Goal: Information Seeking & Learning: Check status

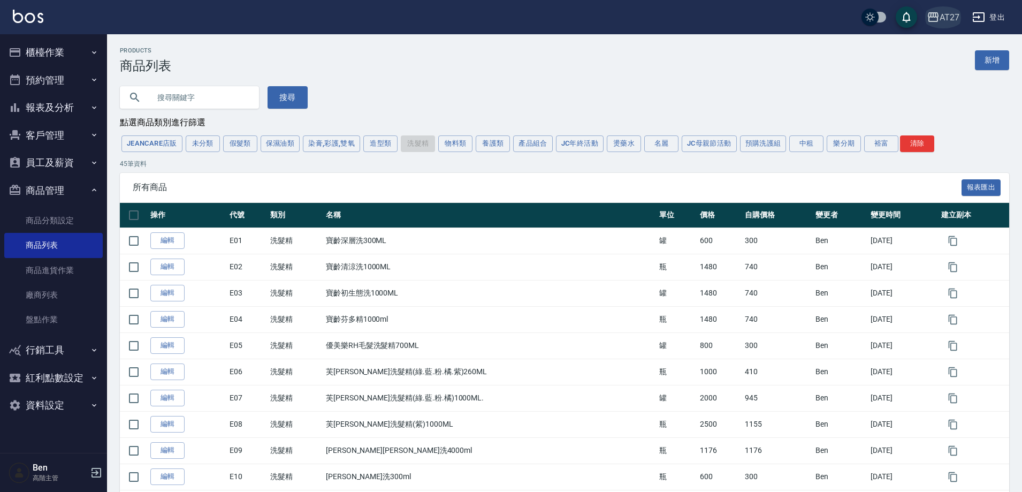
click at [957, 14] on div "AT27" at bounding box center [950, 17] width 20 height 13
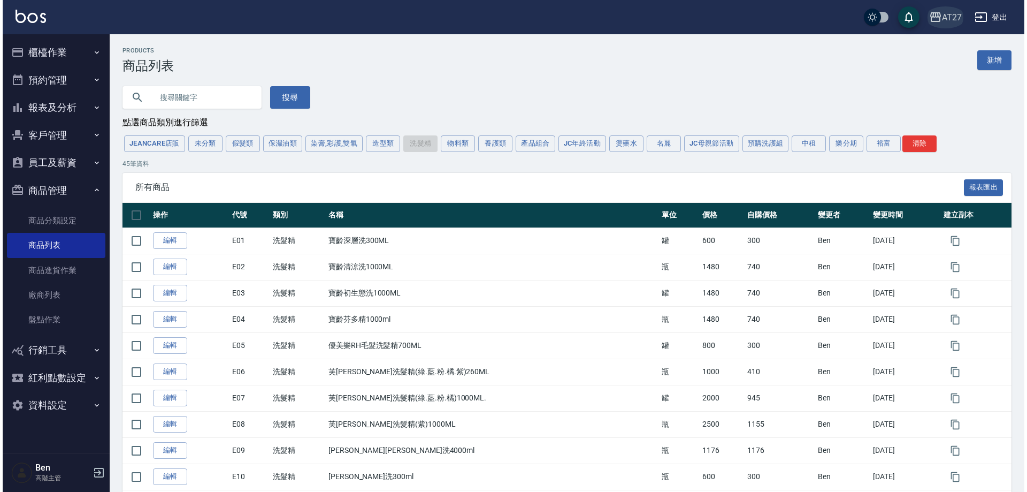
scroll to position [268, 0]
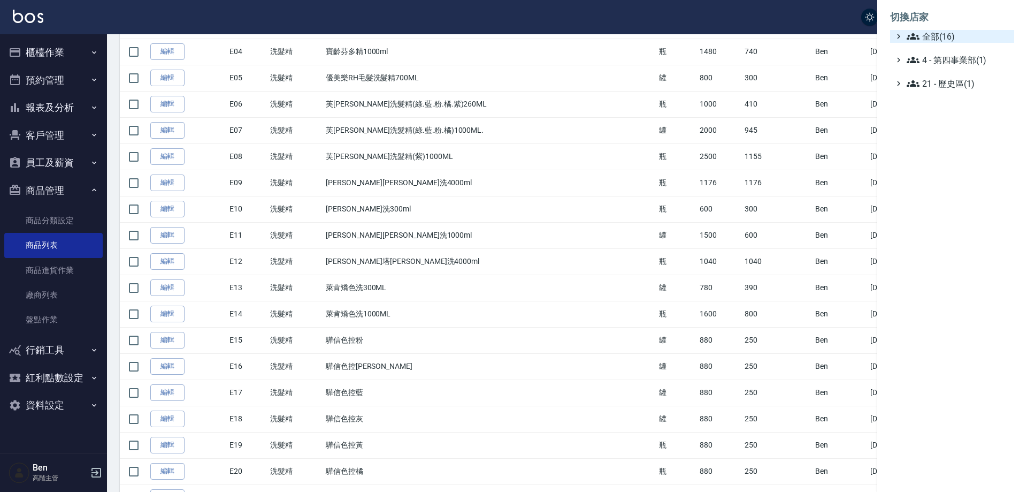
click at [957, 34] on span "全部(16)" at bounding box center [958, 36] width 103 height 13
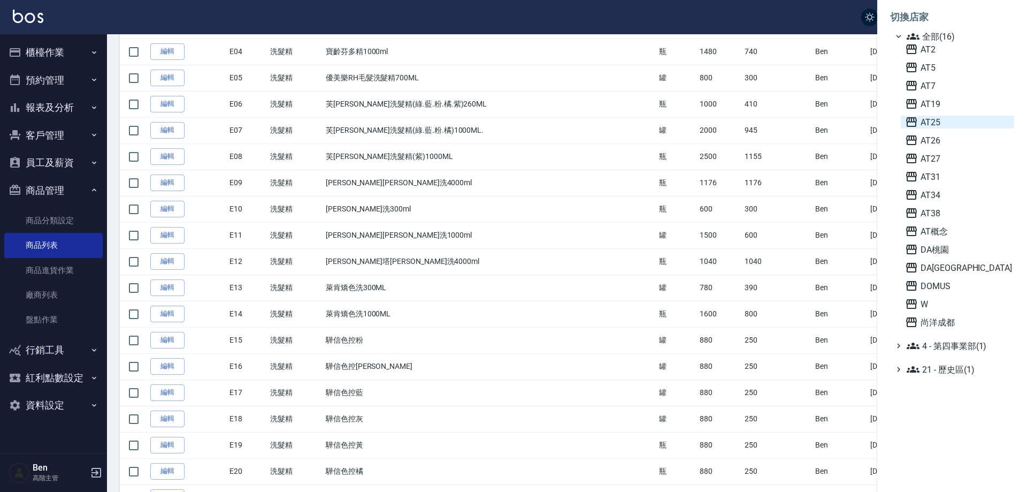
click at [952, 122] on span "AT25" at bounding box center [957, 122] width 105 height 13
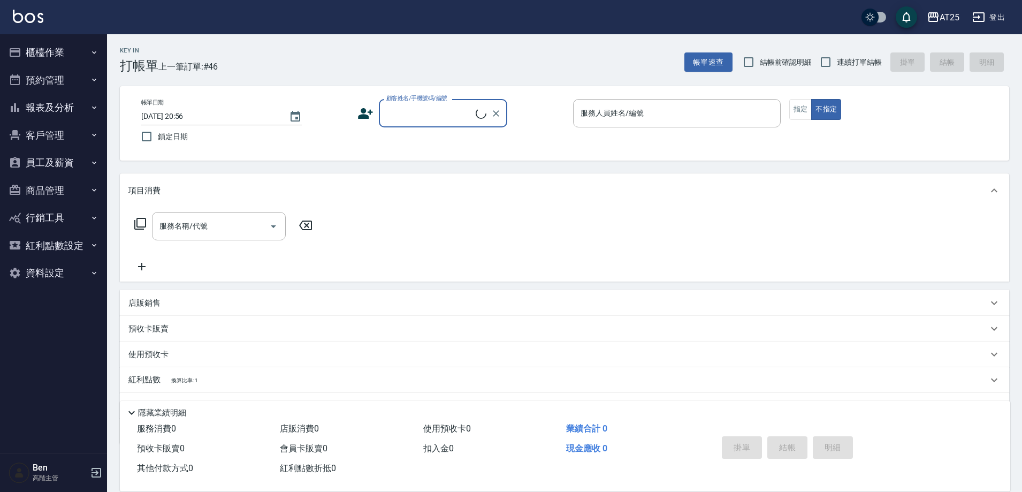
click at [70, 111] on button "報表及分析" at bounding box center [53, 108] width 98 height 28
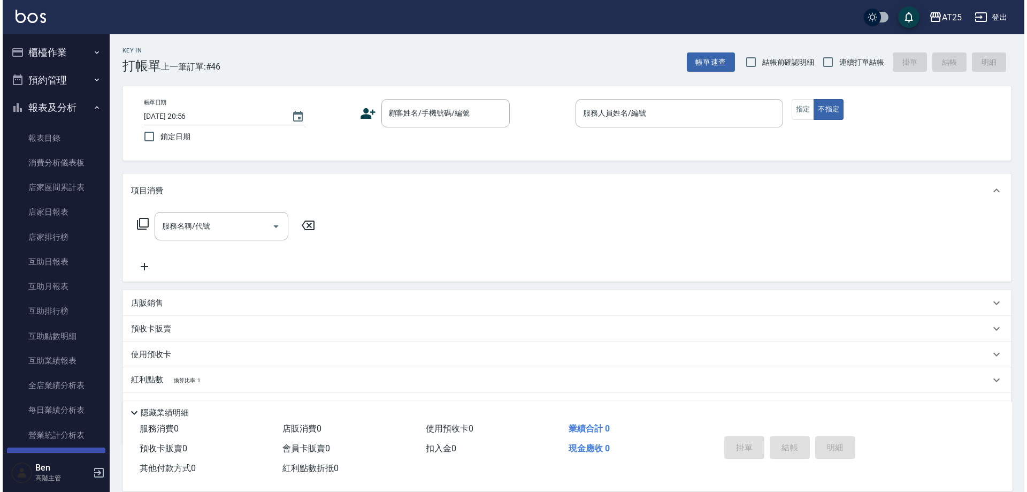
scroll to position [428, 0]
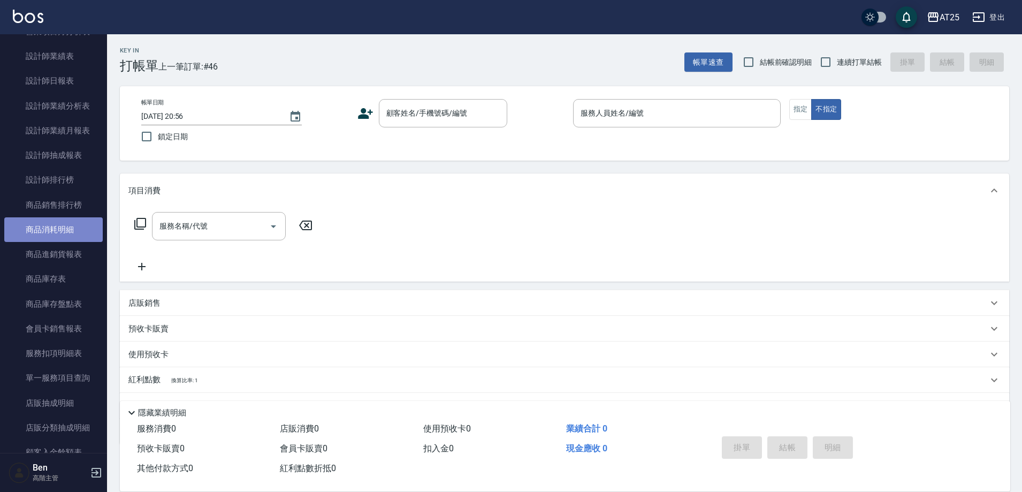
click at [72, 227] on link "商品消耗明細" at bounding box center [53, 229] width 98 height 25
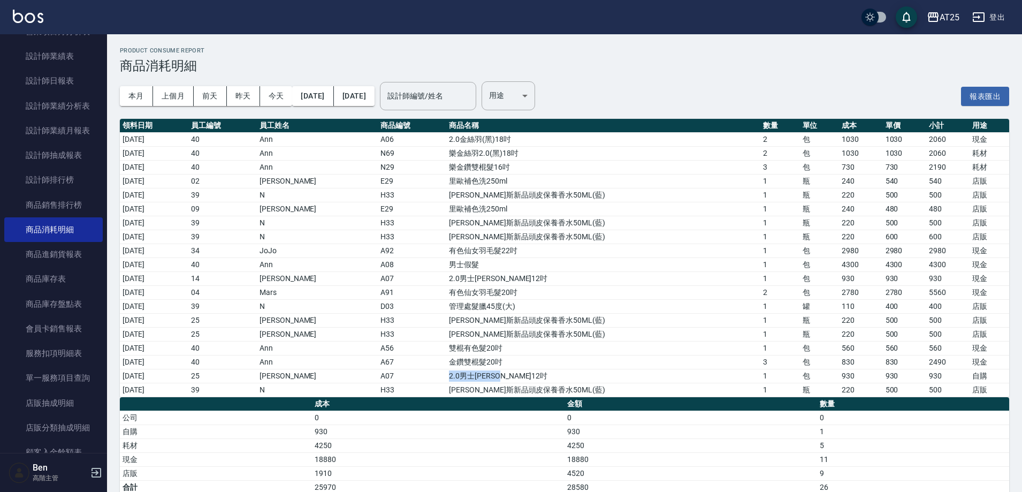
drag, startPoint x: 493, startPoint y: 371, endPoint x: 622, endPoint y: 370, distance: 128.4
click at [622, 370] on td "2.0男士金絲羽12吋" at bounding box center [603, 376] width 314 height 14
drag, startPoint x: 461, startPoint y: 361, endPoint x: 1002, endPoint y: 360, distance: 540.9
click at [1002, 360] on tr "2025/09/06 40 Ann A67 金鑽雙棍髮20吋 3 包 830 830 2490 現金" at bounding box center [564, 362] width 889 height 14
drag, startPoint x: 459, startPoint y: 344, endPoint x: 975, endPoint y: 345, distance: 515.8
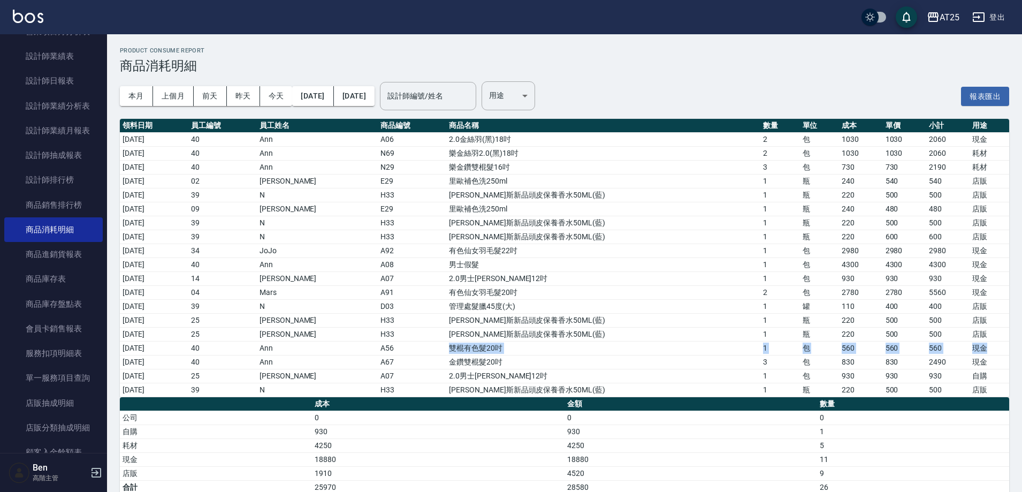
click at [976, 345] on tr "2025/09/06 40 Ann A56 雙棍有色髮20吋 1 包 560 560 560 現金" at bounding box center [564, 348] width 889 height 14
click at [947, 12] on div "AT25" at bounding box center [950, 17] width 20 height 13
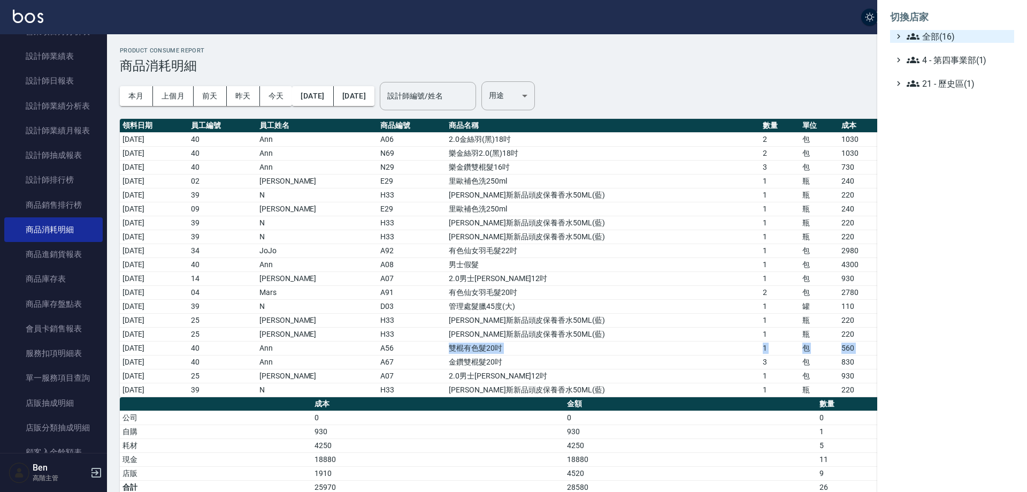
click at [943, 31] on span "全部(16)" at bounding box center [958, 36] width 103 height 13
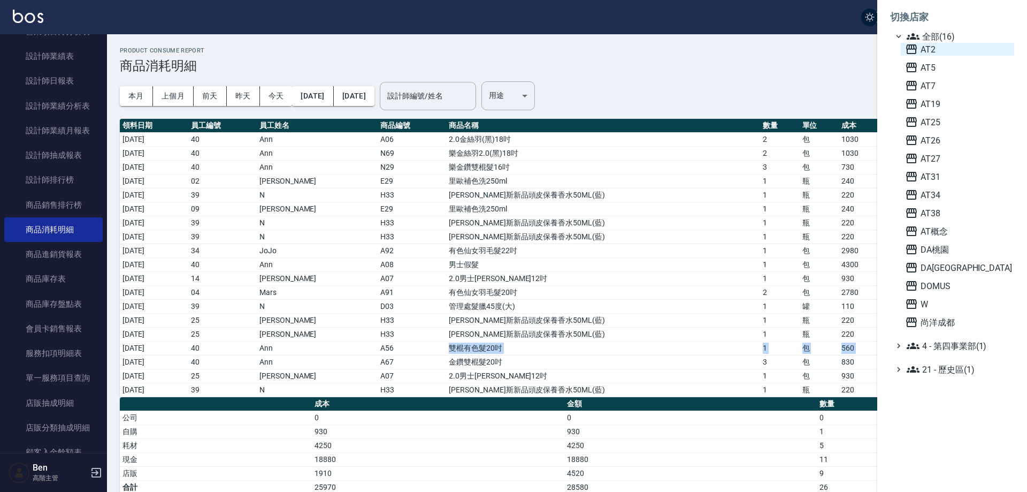
click at [936, 49] on span "AT2" at bounding box center [957, 49] width 105 height 13
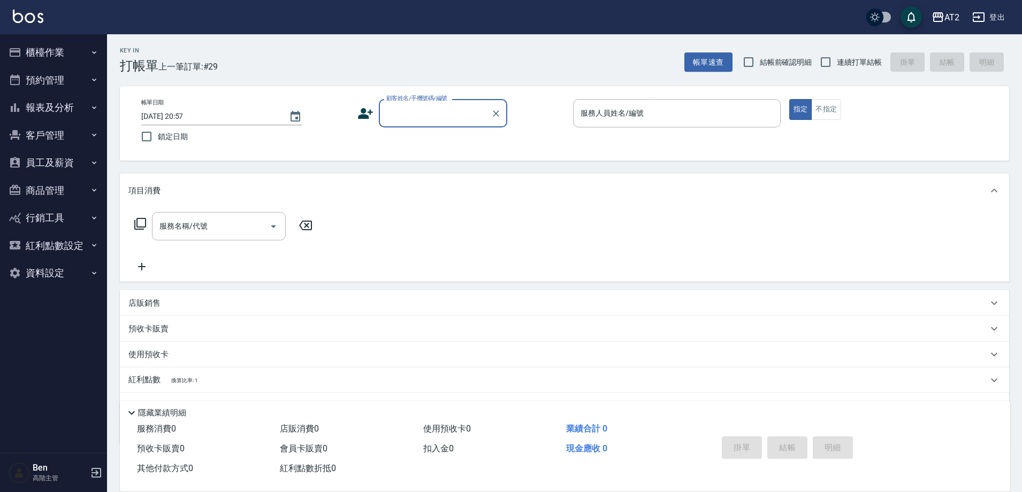
click at [86, 159] on button "員工及薪資" at bounding box center [53, 163] width 98 height 28
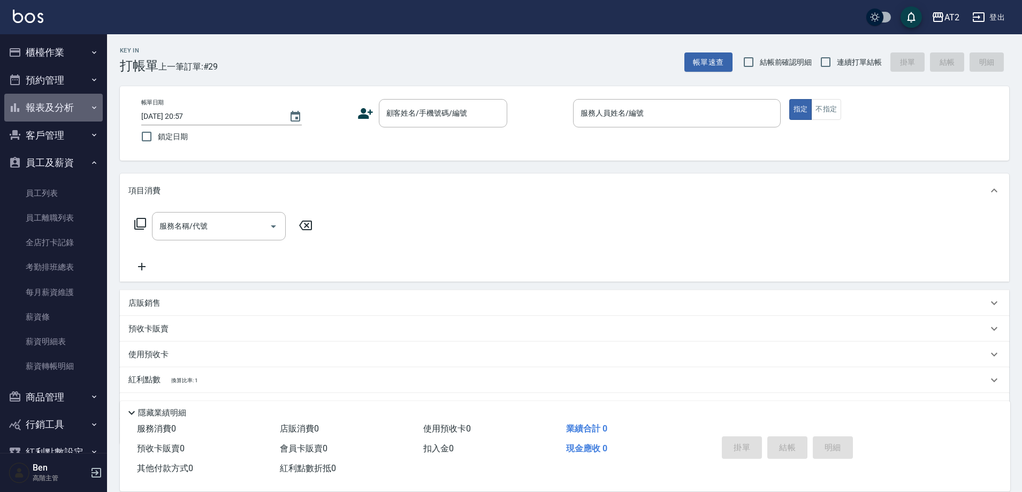
click at [70, 105] on button "報表及分析" at bounding box center [53, 108] width 98 height 28
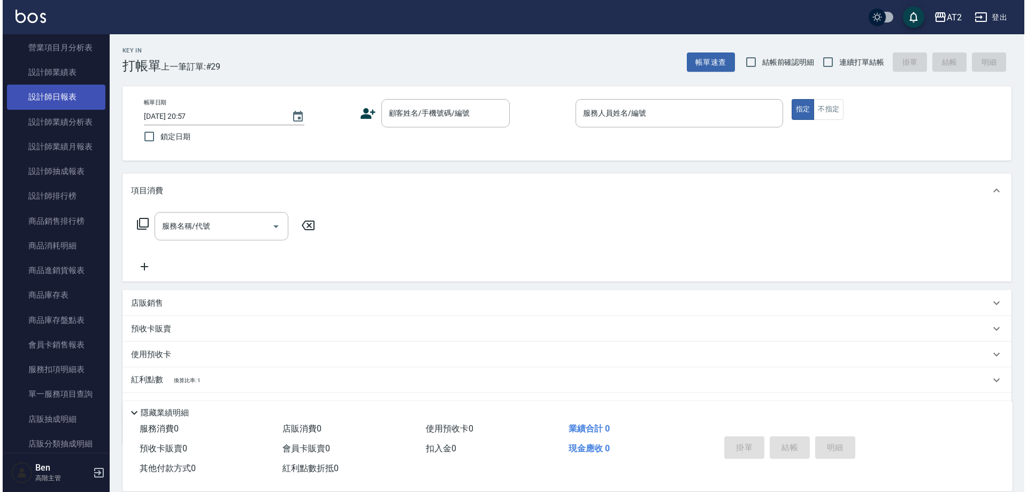
scroll to position [535, 0]
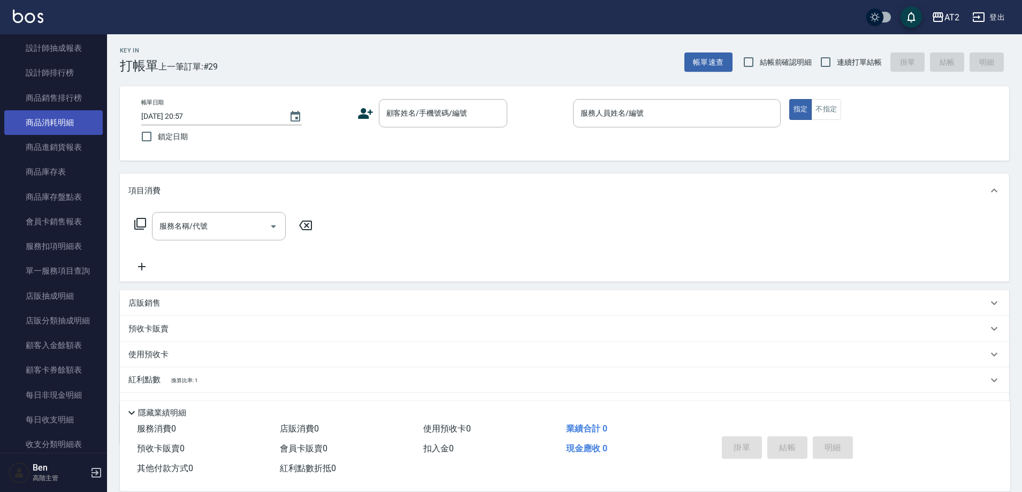
click at [68, 122] on link "商品消耗明細" at bounding box center [53, 122] width 98 height 25
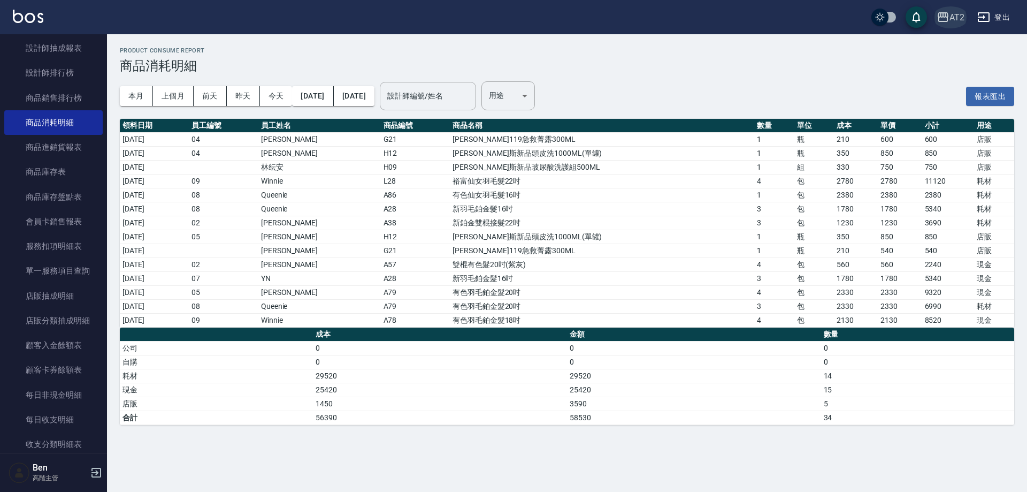
click at [946, 13] on icon "button" at bounding box center [943, 17] width 13 height 13
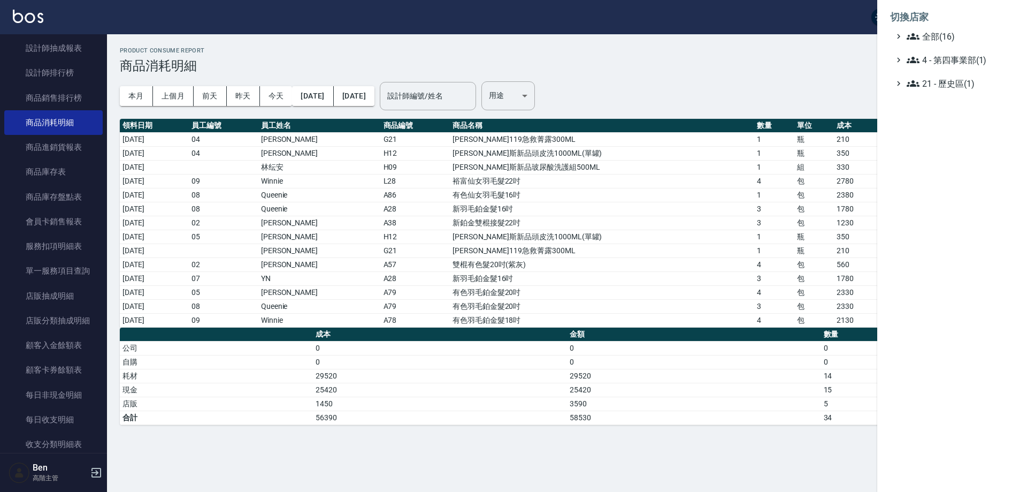
click at [952, 28] on li "切換店家" at bounding box center [952, 17] width 124 height 26
click at [948, 35] on span "全部(16)" at bounding box center [958, 36] width 103 height 13
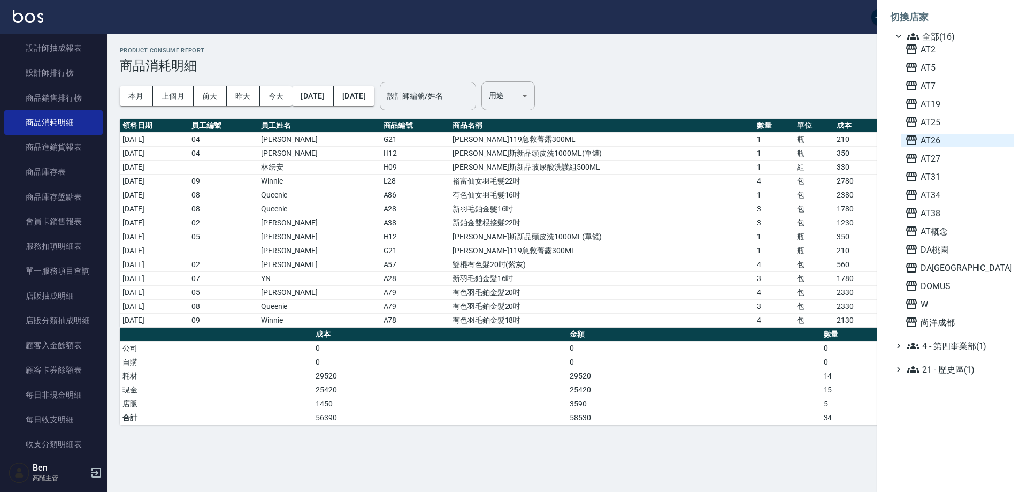
click at [942, 136] on span "AT26" at bounding box center [957, 140] width 105 height 13
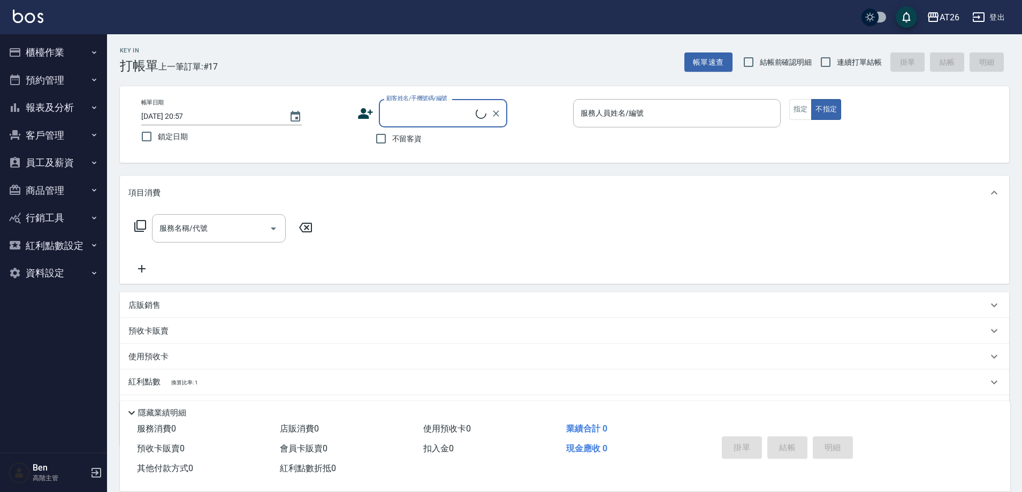
click at [71, 110] on button "報表及分析" at bounding box center [53, 108] width 98 height 28
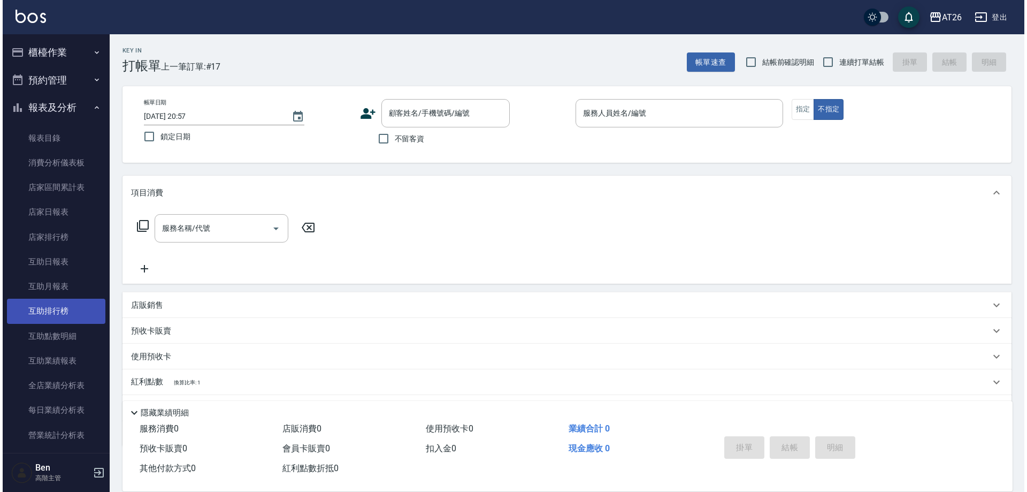
scroll to position [321, 0]
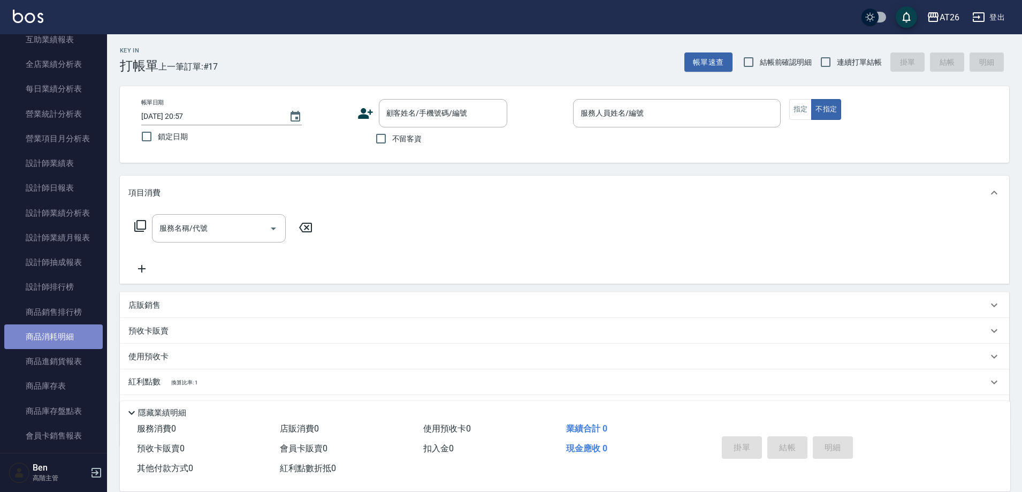
click at [55, 333] on link "商品消耗明細" at bounding box center [53, 336] width 98 height 25
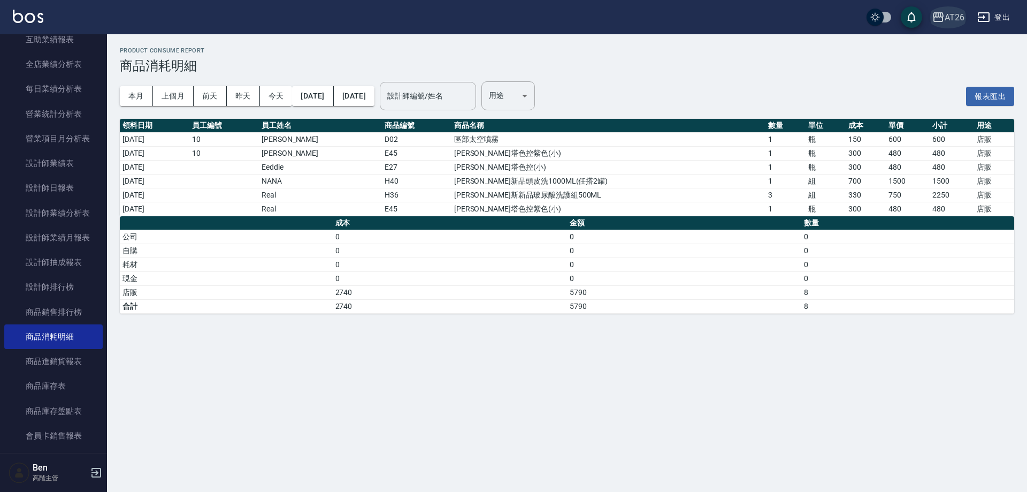
click at [954, 12] on div "AT26" at bounding box center [955, 17] width 20 height 13
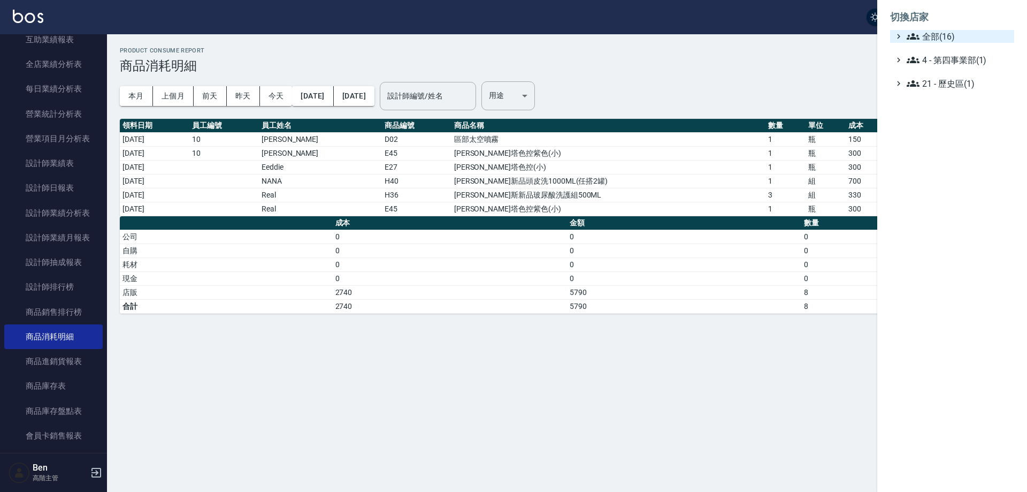
click at [945, 36] on span "全部(16)" at bounding box center [958, 36] width 103 height 13
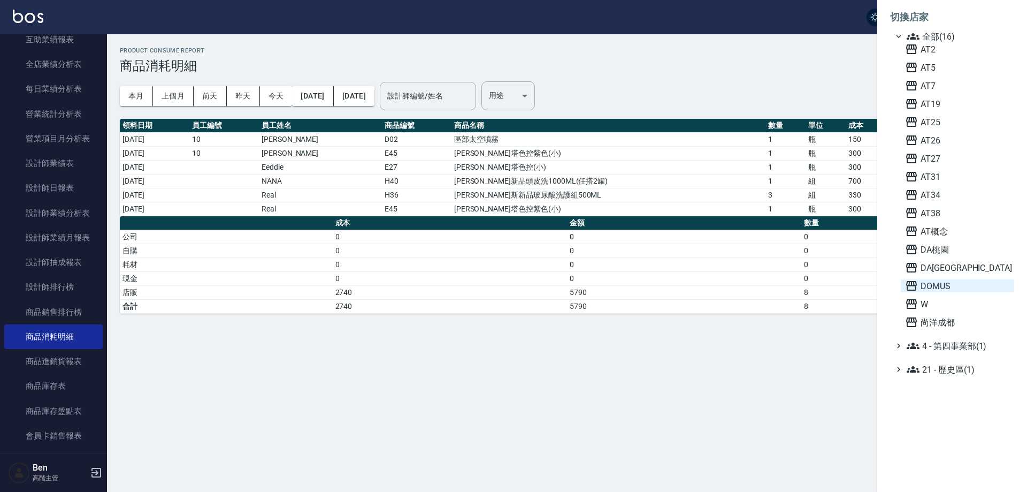
click at [955, 286] on span "DOMUS" at bounding box center [957, 285] width 105 height 13
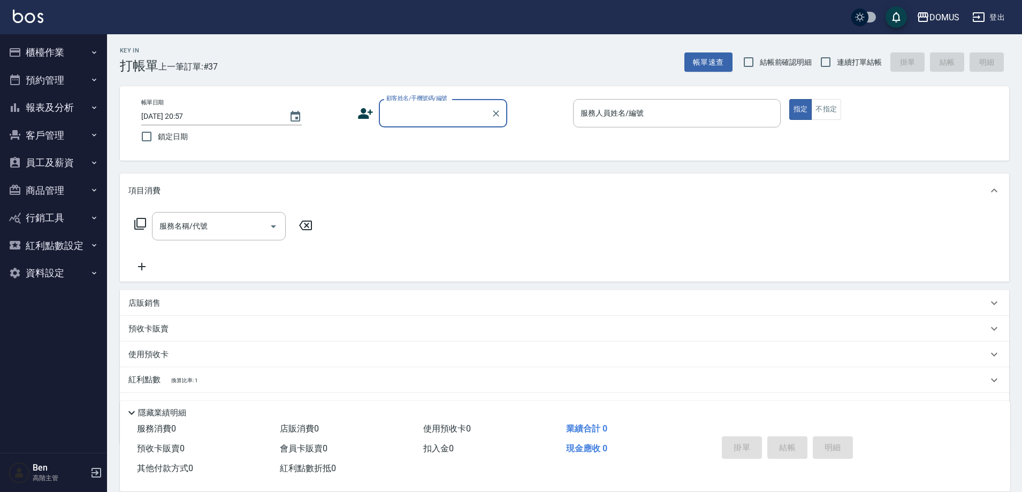
click at [73, 113] on button "報表及分析" at bounding box center [53, 108] width 98 height 28
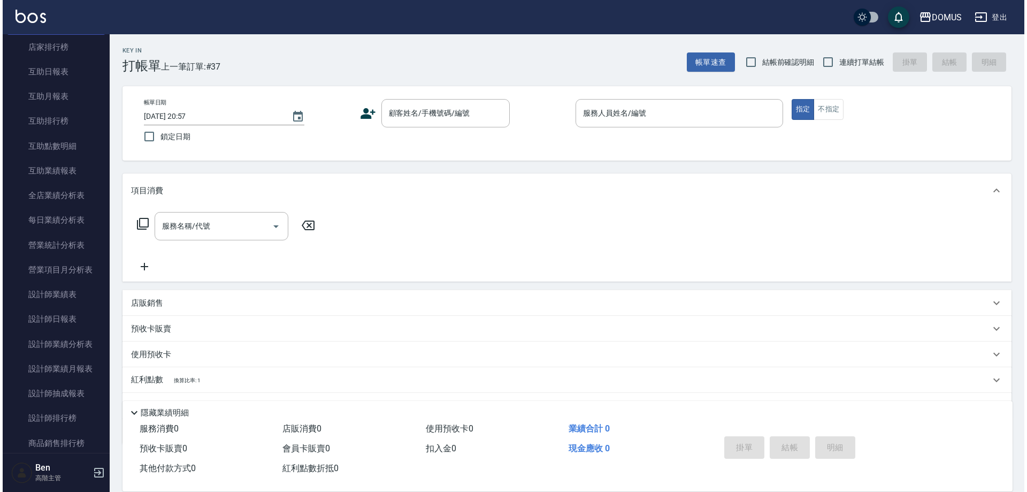
scroll to position [375, 0]
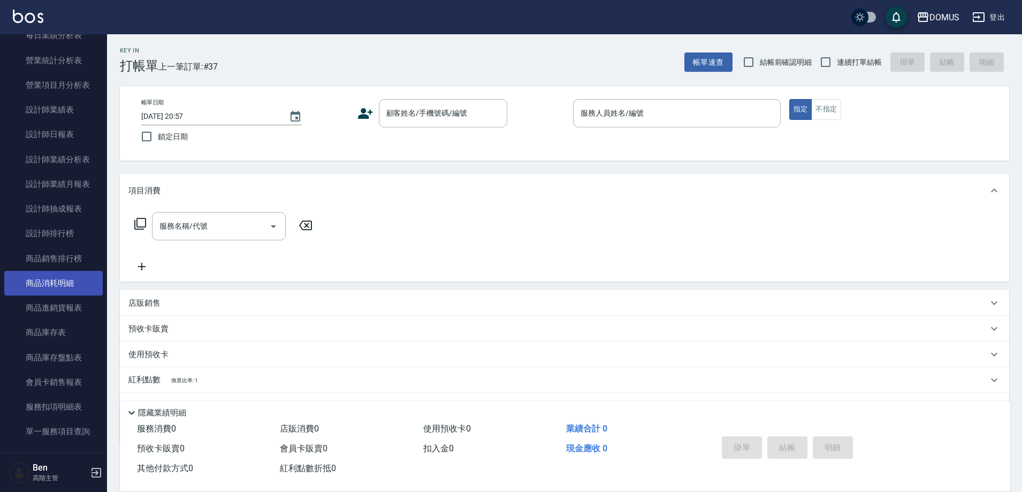
click at [60, 279] on link "商品消耗明細" at bounding box center [53, 283] width 98 height 25
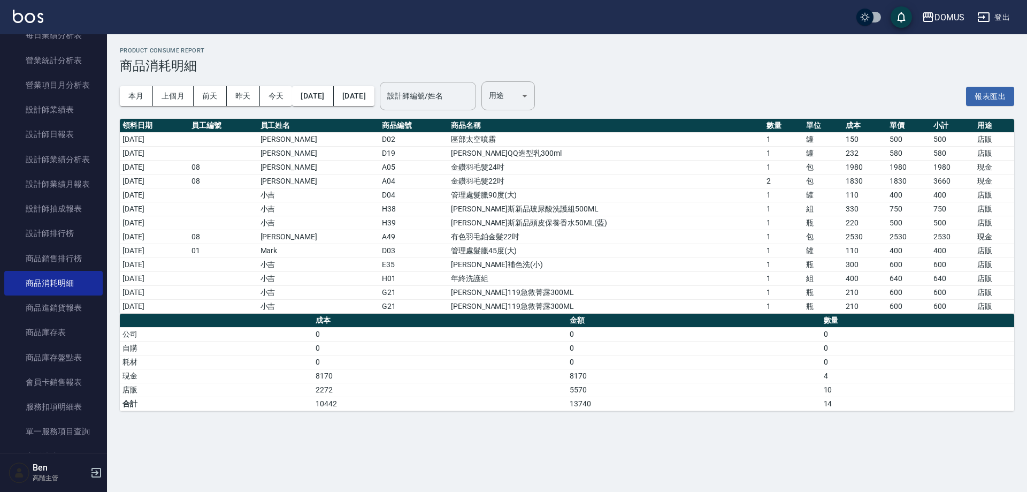
click at [963, 9] on div "DOMUS 登出" at bounding box center [513, 17] width 1027 height 34
click at [959, 25] on button "DOMUS" at bounding box center [943, 17] width 51 height 22
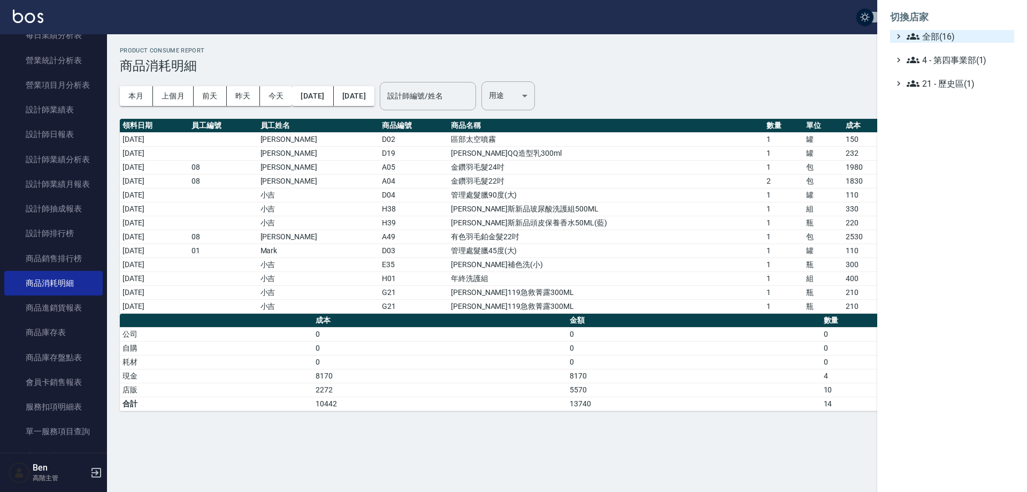
click at [963, 35] on span "全部(16)" at bounding box center [958, 36] width 103 height 13
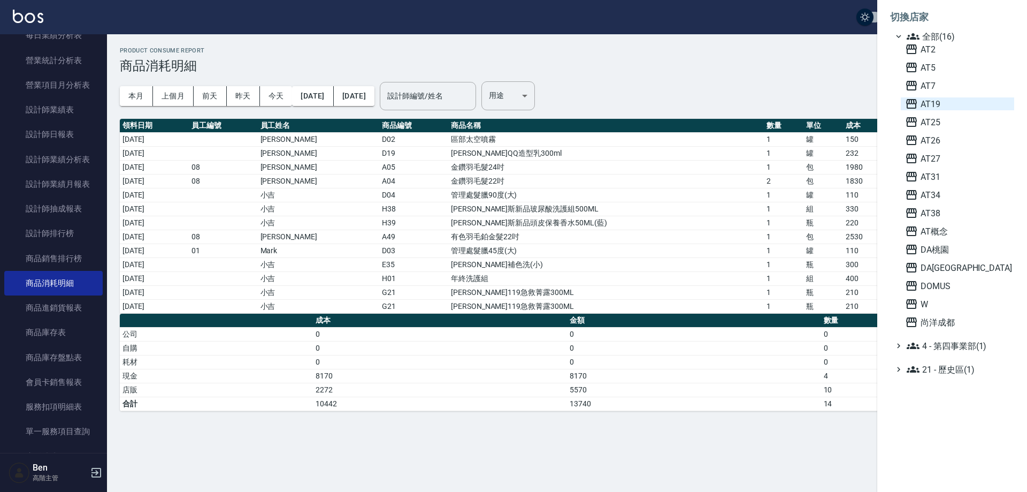
click at [943, 109] on span "AT19" at bounding box center [957, 103] width 105 height 13
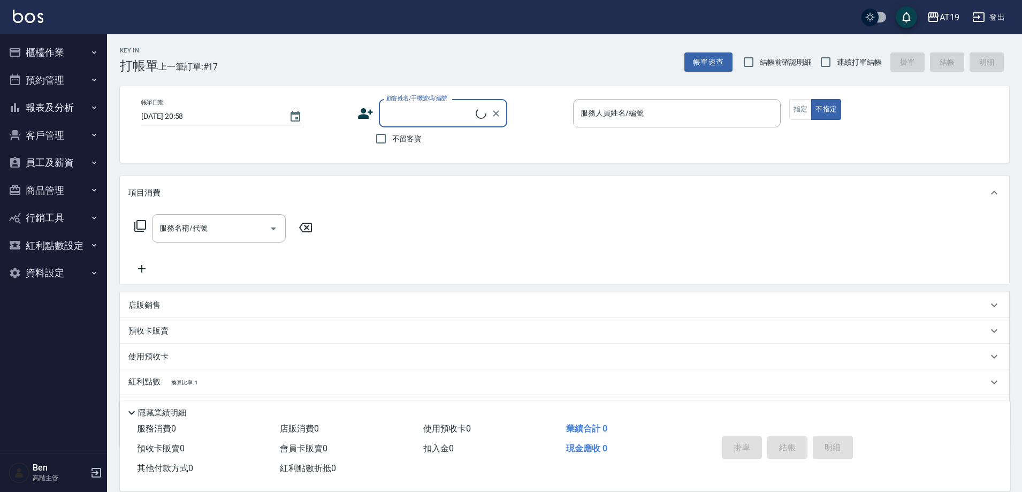
click at [65, 105] on button "報表及分析" at bounding box center [53, 108] width 98 height 28
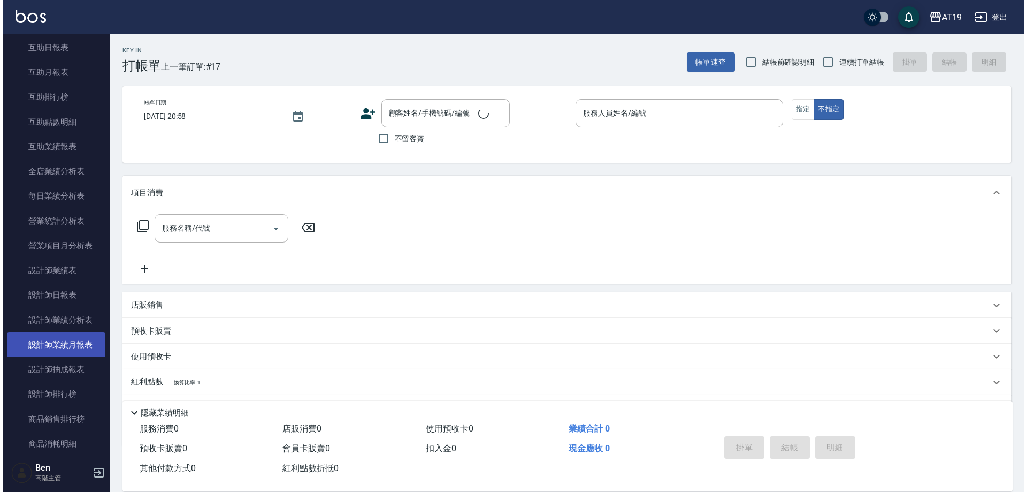
scroll to position [321, 0]
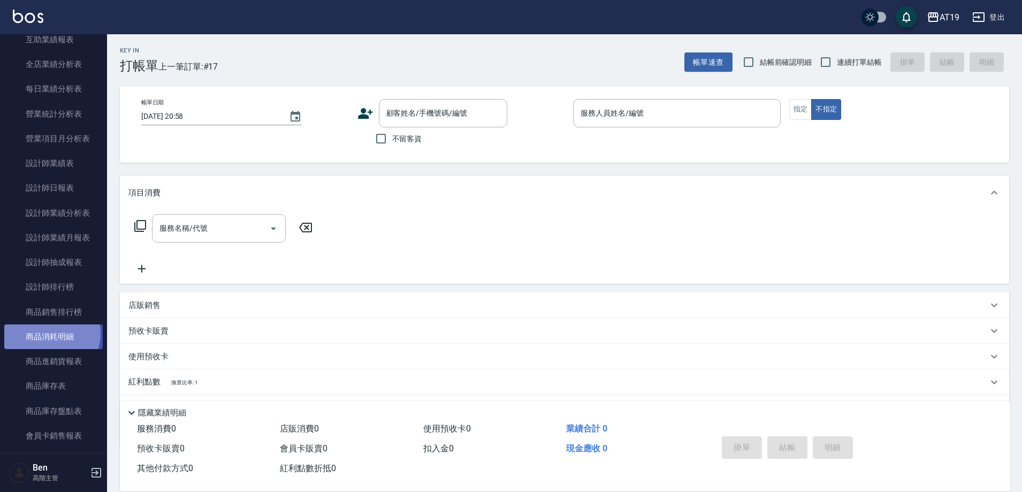
click at [46, 333] on link "商品消耗明細" at bounding box center [53, 336] width 98 height 25
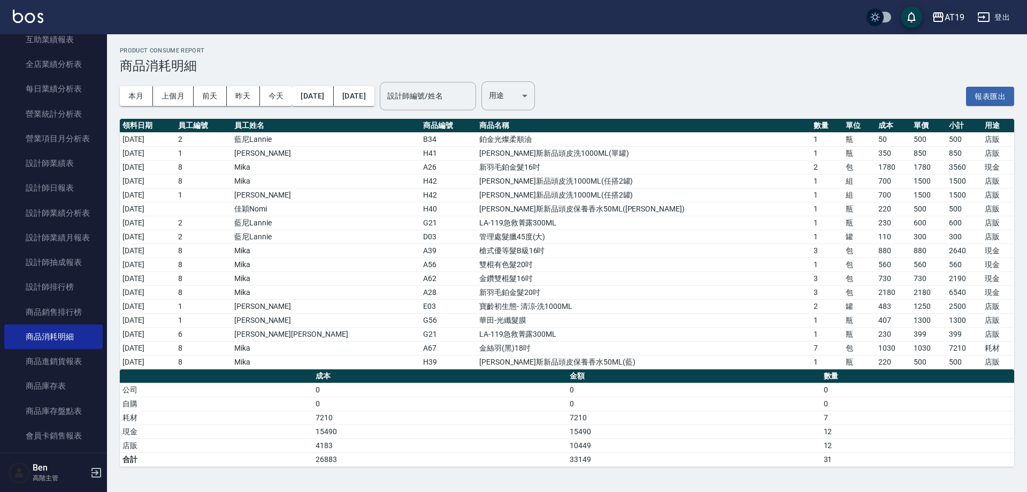
click at [955, 19] on div "AT19" at bounding box center [955, 17] width 20 height 13
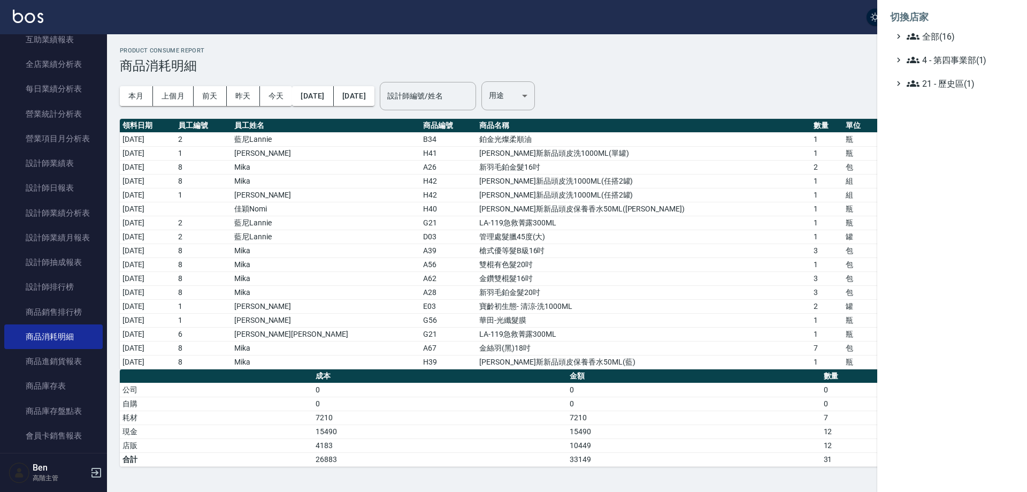
click at [957, 43] on ul "全部(16) 4 - 第四事業部(1) 21 - 歷史區(1)" at bounding box center [952, 60] width 124 height 60
click at [979, 37] on span "全部(16)" at bounding box center [958, 36] width 103 height 13
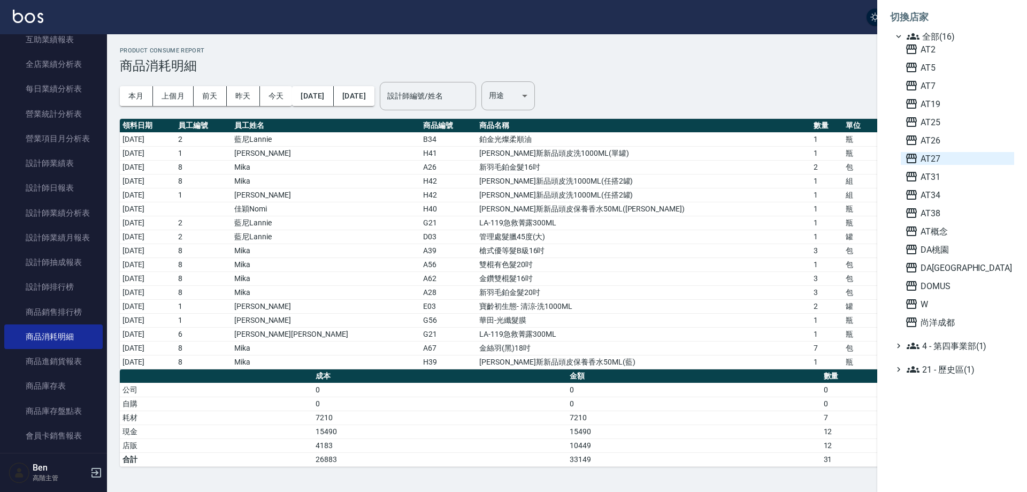
click at [957, 156] on span "AT27" at bounding box center [957, 158] width 105 height 13
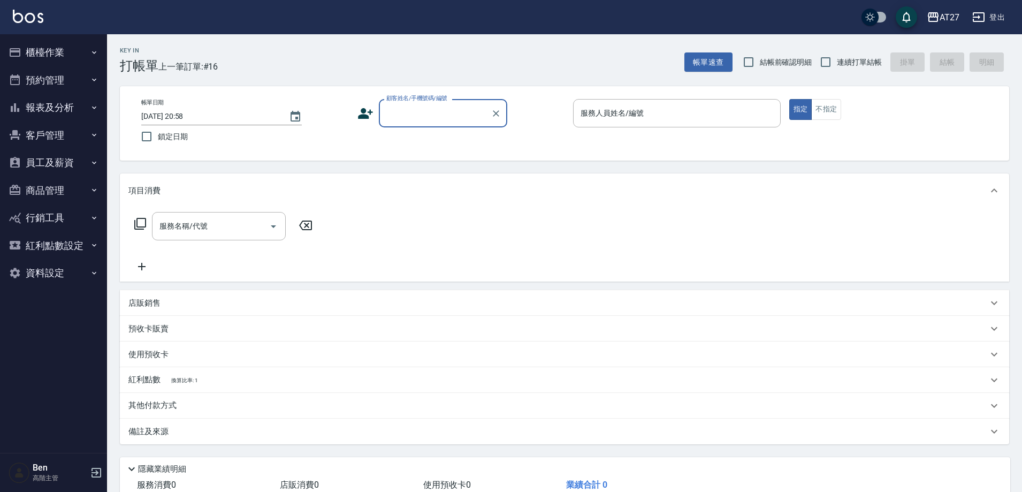
click at [56, 95] on button "報表及分析" at bounding box center [53, 108] width 98 height 28
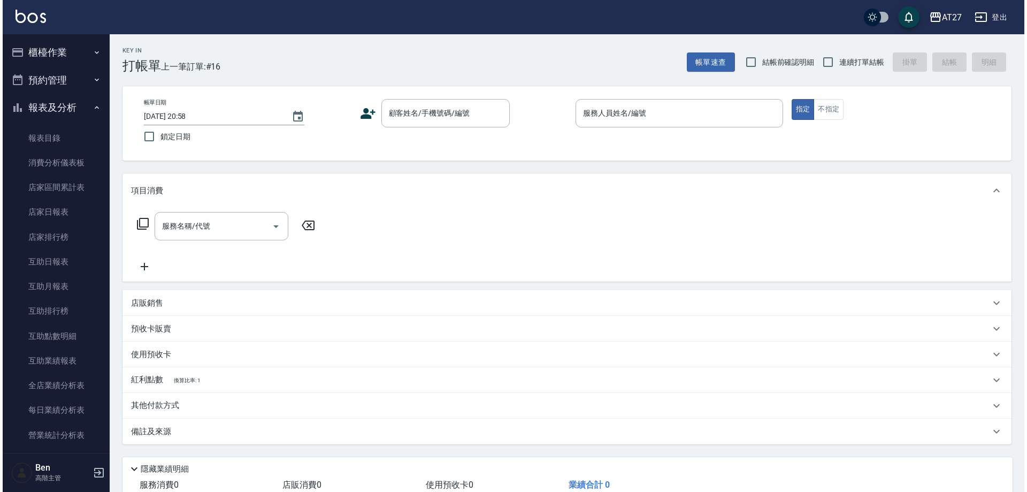
scroll to position [375, 0]
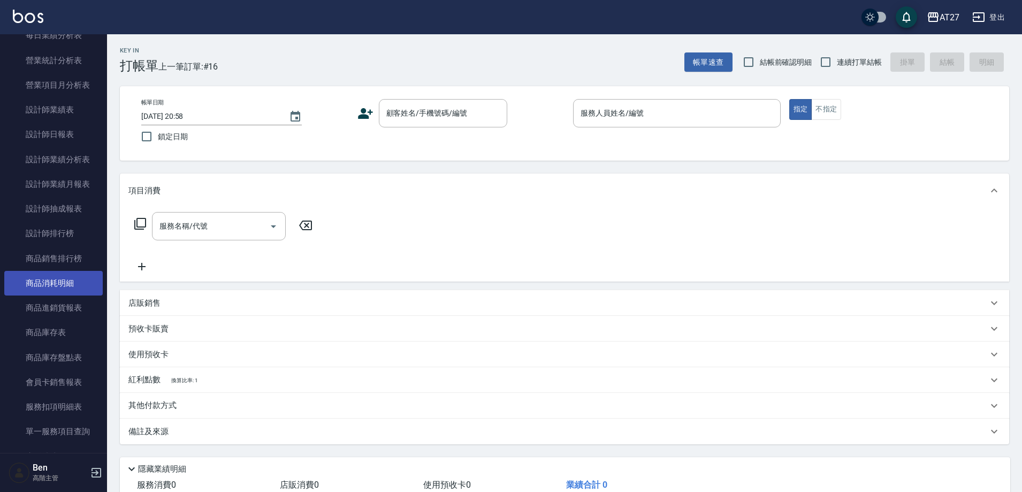
click at [67, 289] on link "商品消耗明細" at bounding box center [53, 283] width 98 height 25
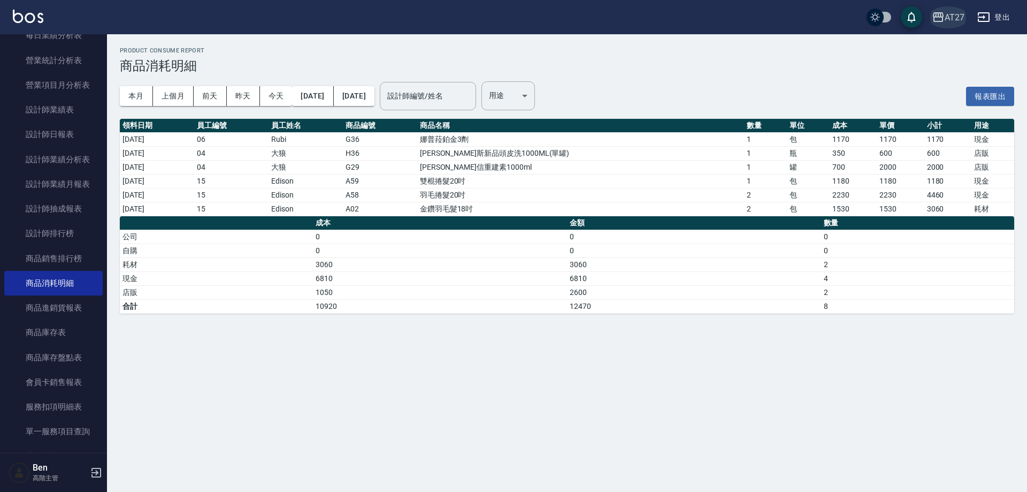
click at [946, 20] on div "AT27" at bounding box center [955, 17] width 20 height 13
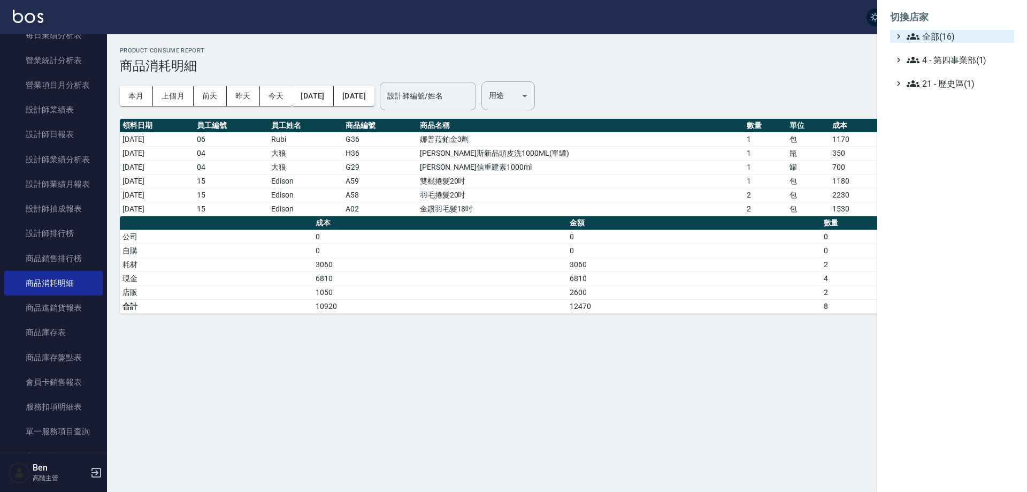
click at [943, 32] on span "全部(16)" at bounding box center [958, 36] width 103 height 13
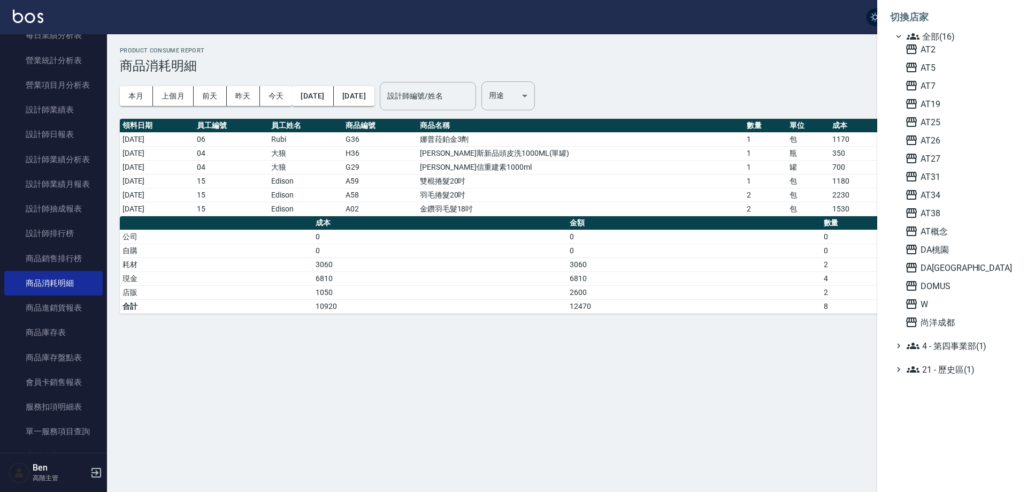
click at [809, 60] on div at bounding box center [513, 246] width 1027 height 492
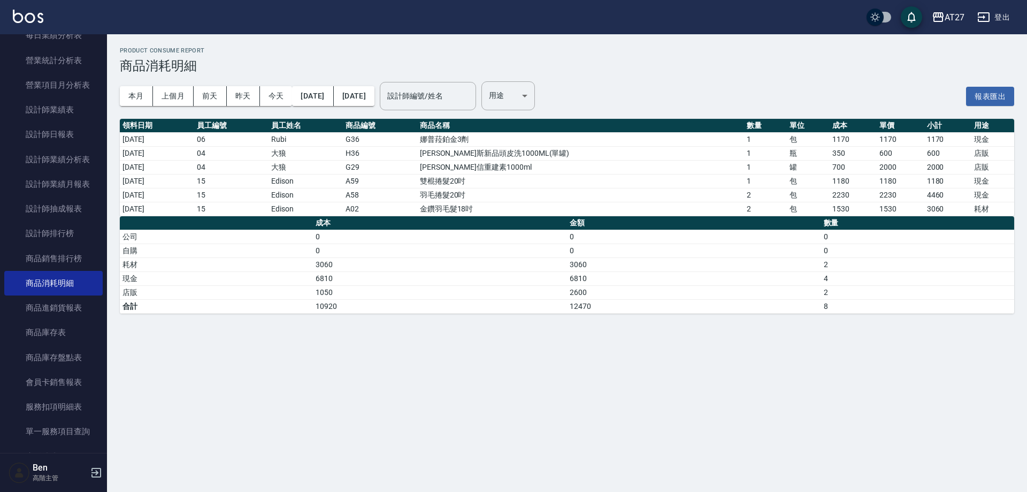
click at [1003, 6] on div "AT27 登出" at bounding box center [513, 17] width 1027 height 34
click at [1003, 13] on button "登出" at bounding box center [993, 17] width 41 height 20
